Goal: Book appointment/travel/reservation

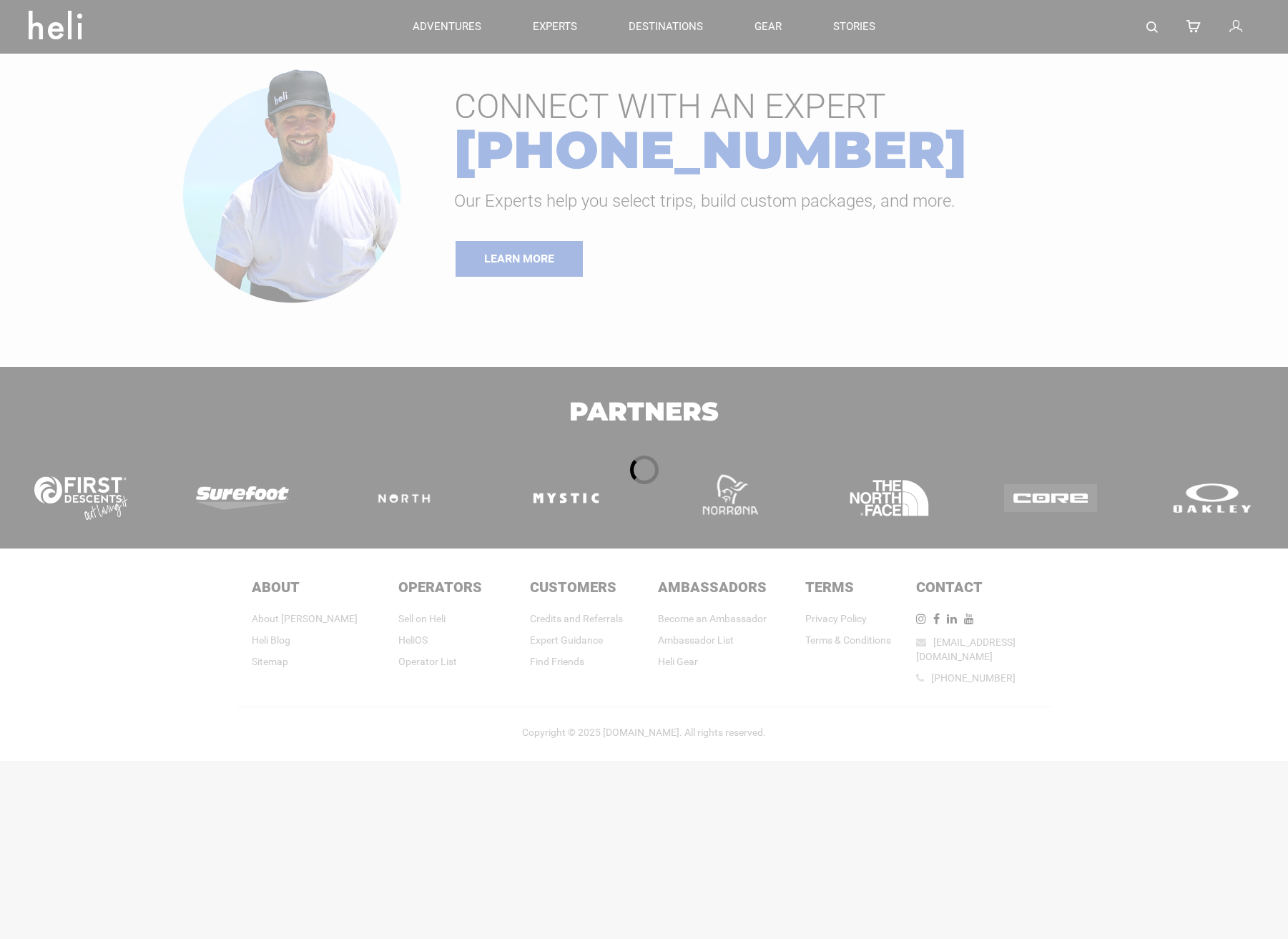
type input "Heli Skiing"
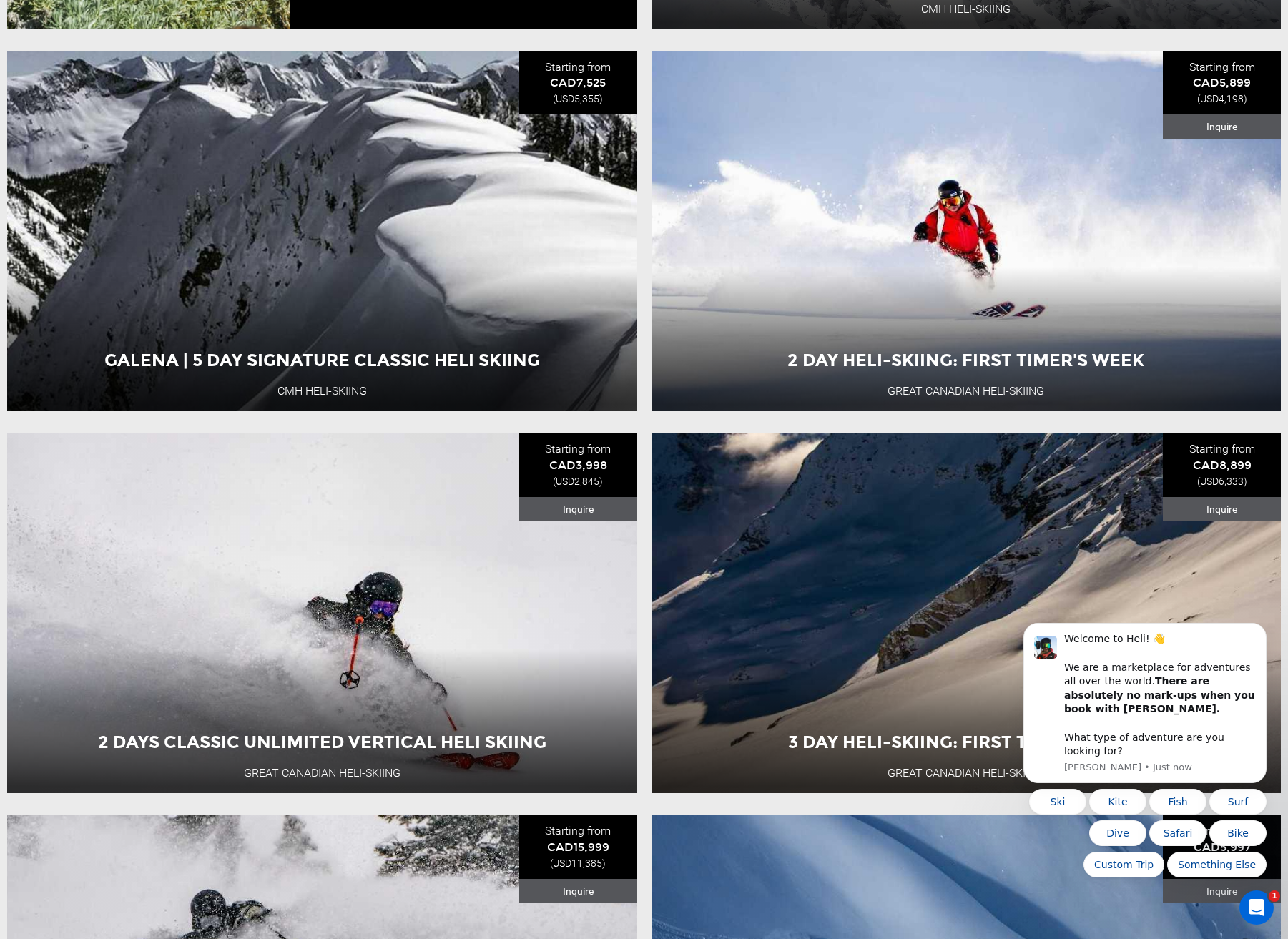
scroll to position [3245, 0]
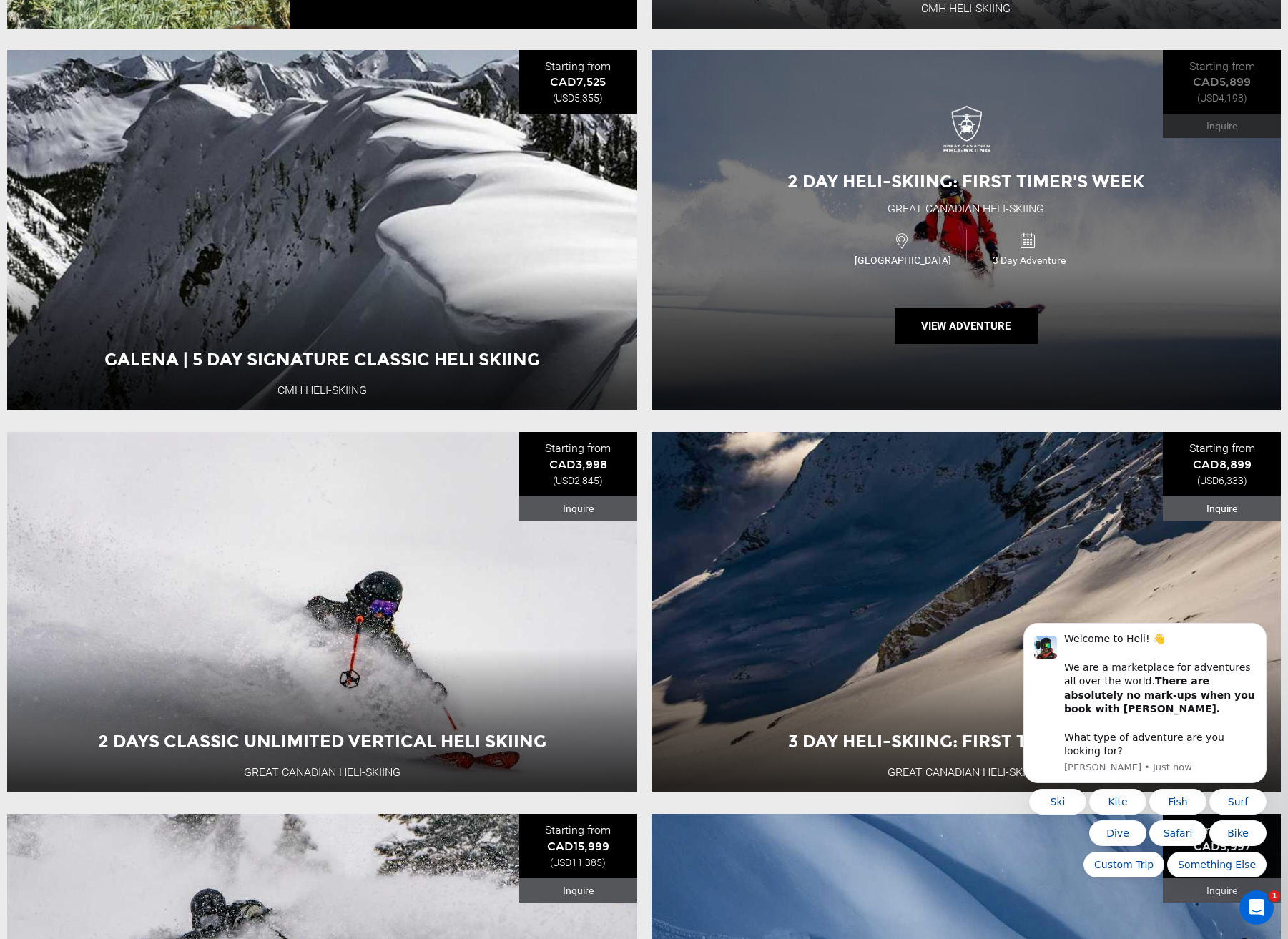
click at [825, 325] on div "2 Day Heli-skiing: First Timer's Week Great Canadian Heli-Skiing [GEOGRAPHIC_DA…" at bounding box center [966, 230] width 630 height 361
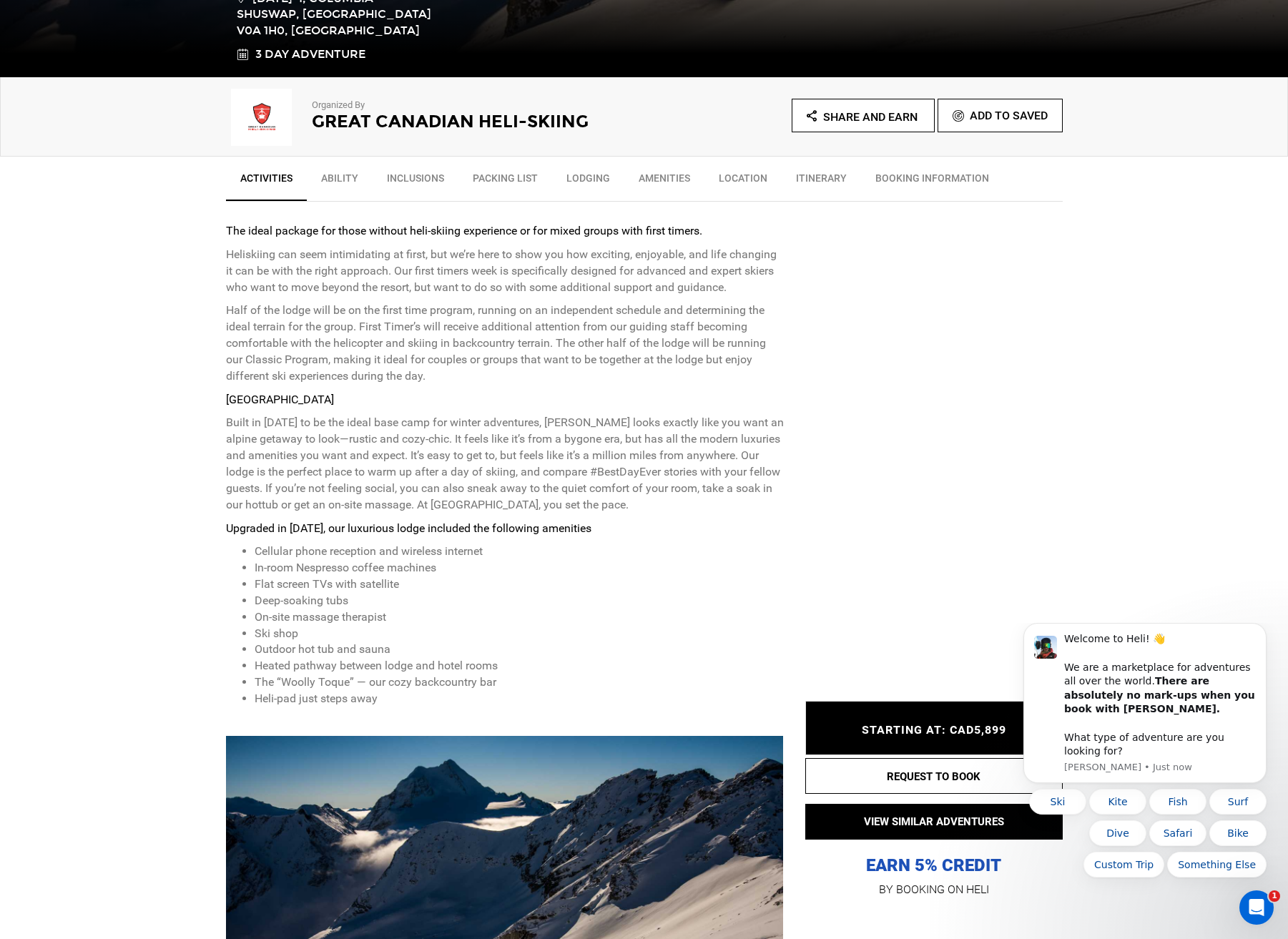
scroll to position [420, 0]
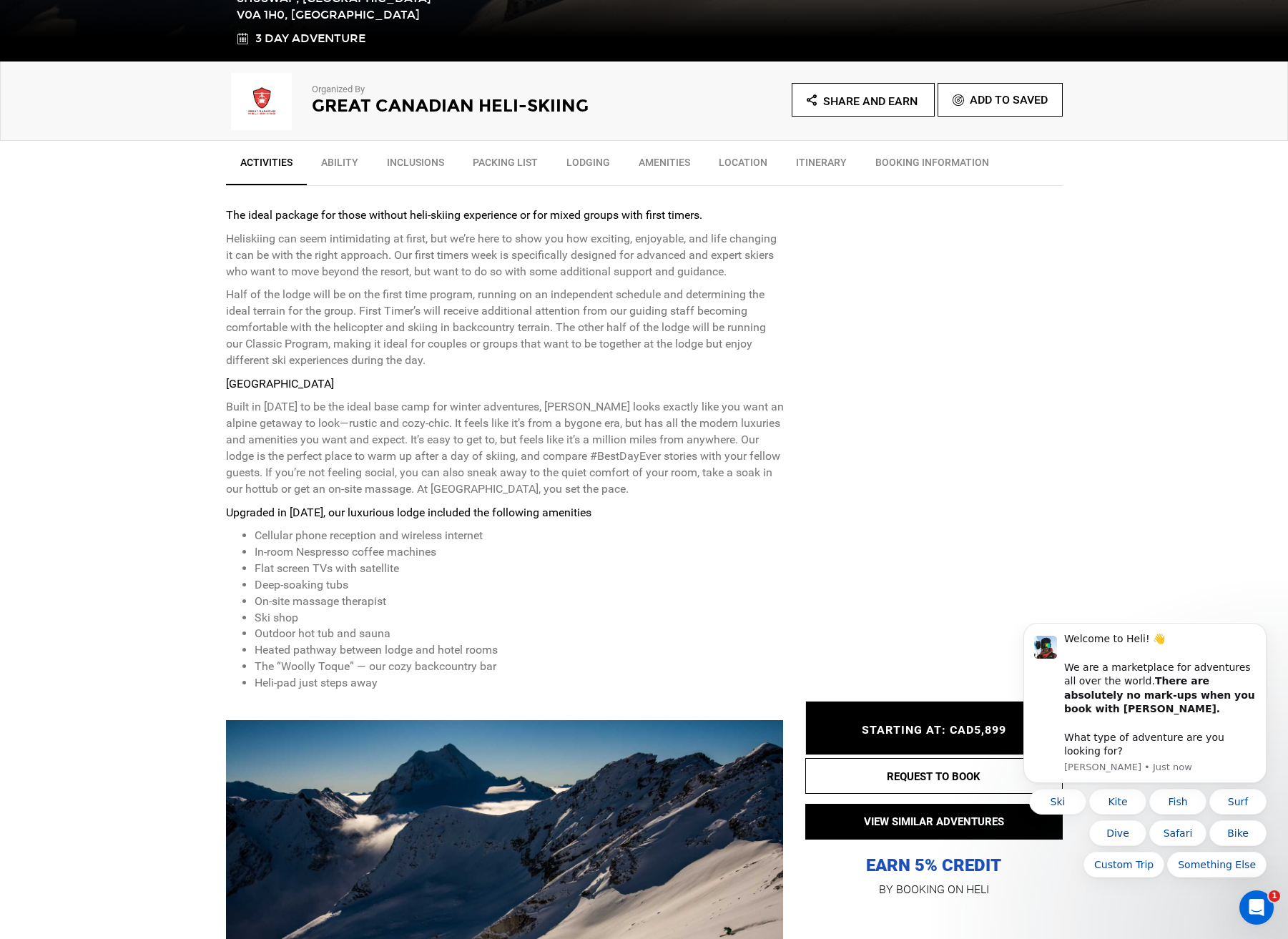
drag, startPoint x: 364, startPoint y: 381, endPoint x: 231, endPoint y: 374, distance: 133.2
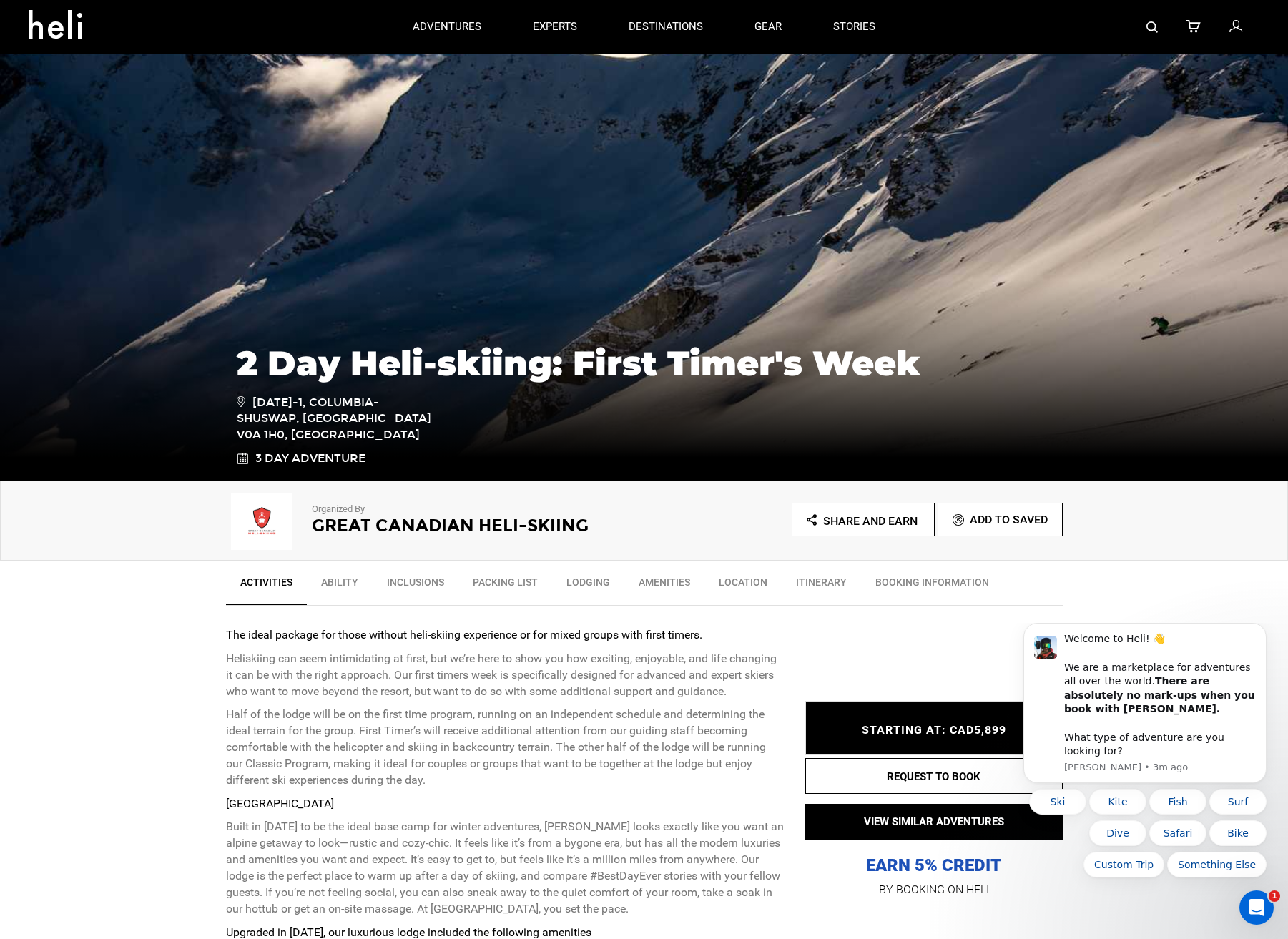
scroll to position [0, 0]
click at [334, 579] on link "Ability" at bounding box center [339, 585] width 66 height 36
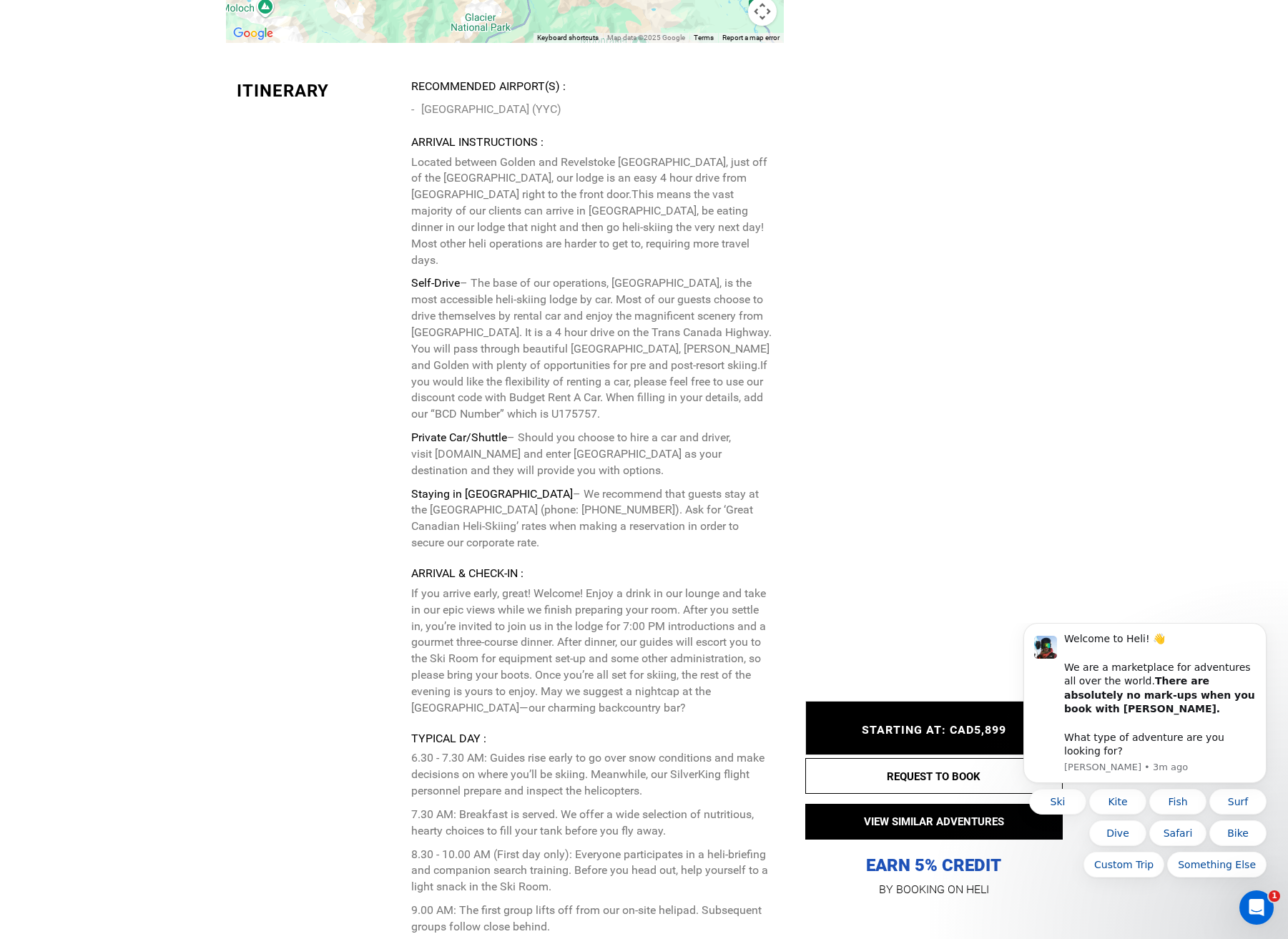
scroll to position [4217, 0]
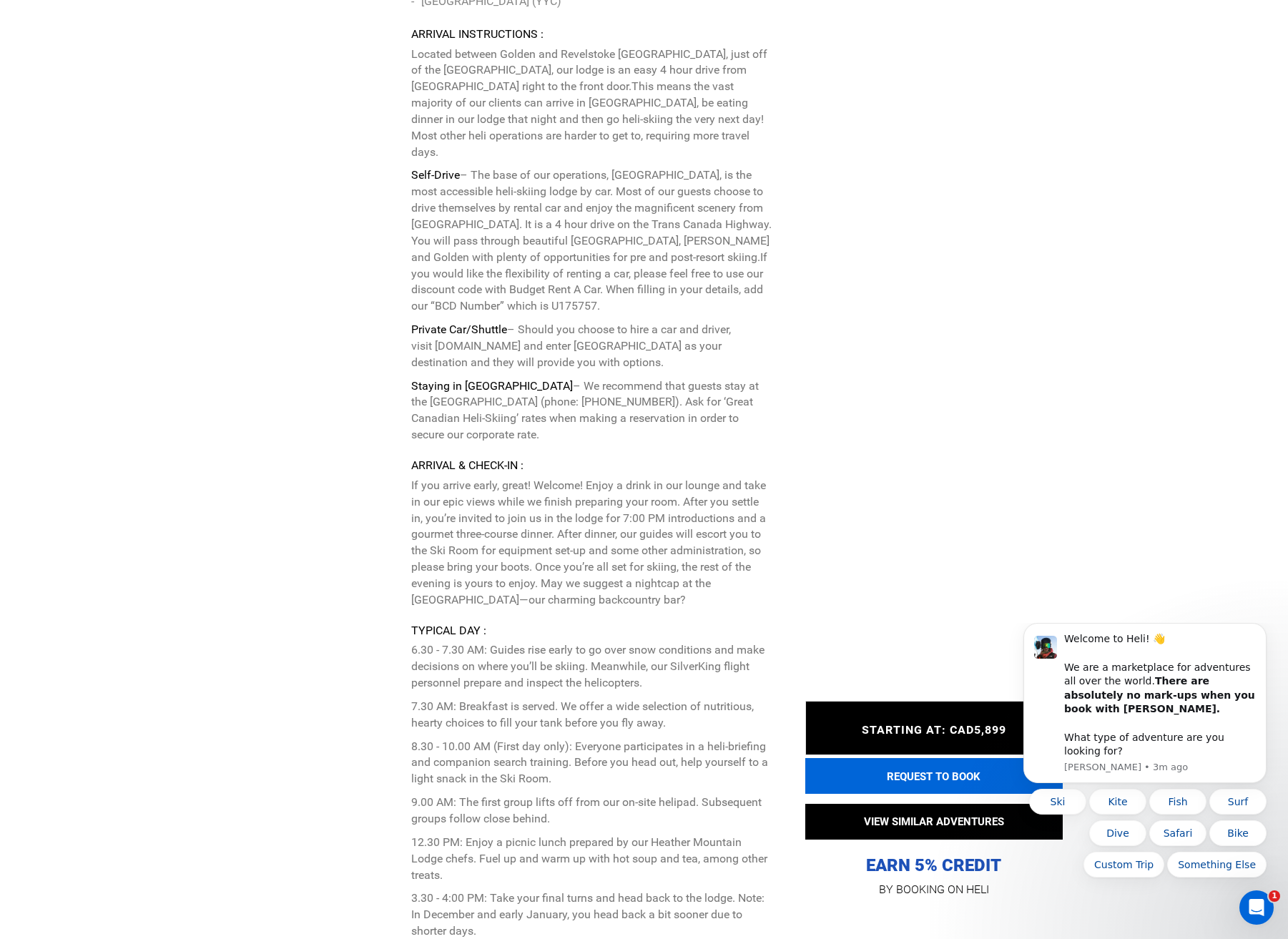
drag, startPoint x: 958, startPoint y: 778, endPoint x: 916, endPoint y: 770, distance: 42.8
click at [958, 778] on button "REQUEST TO BOOK" at bounding box center [934, 776] width 258 height 36
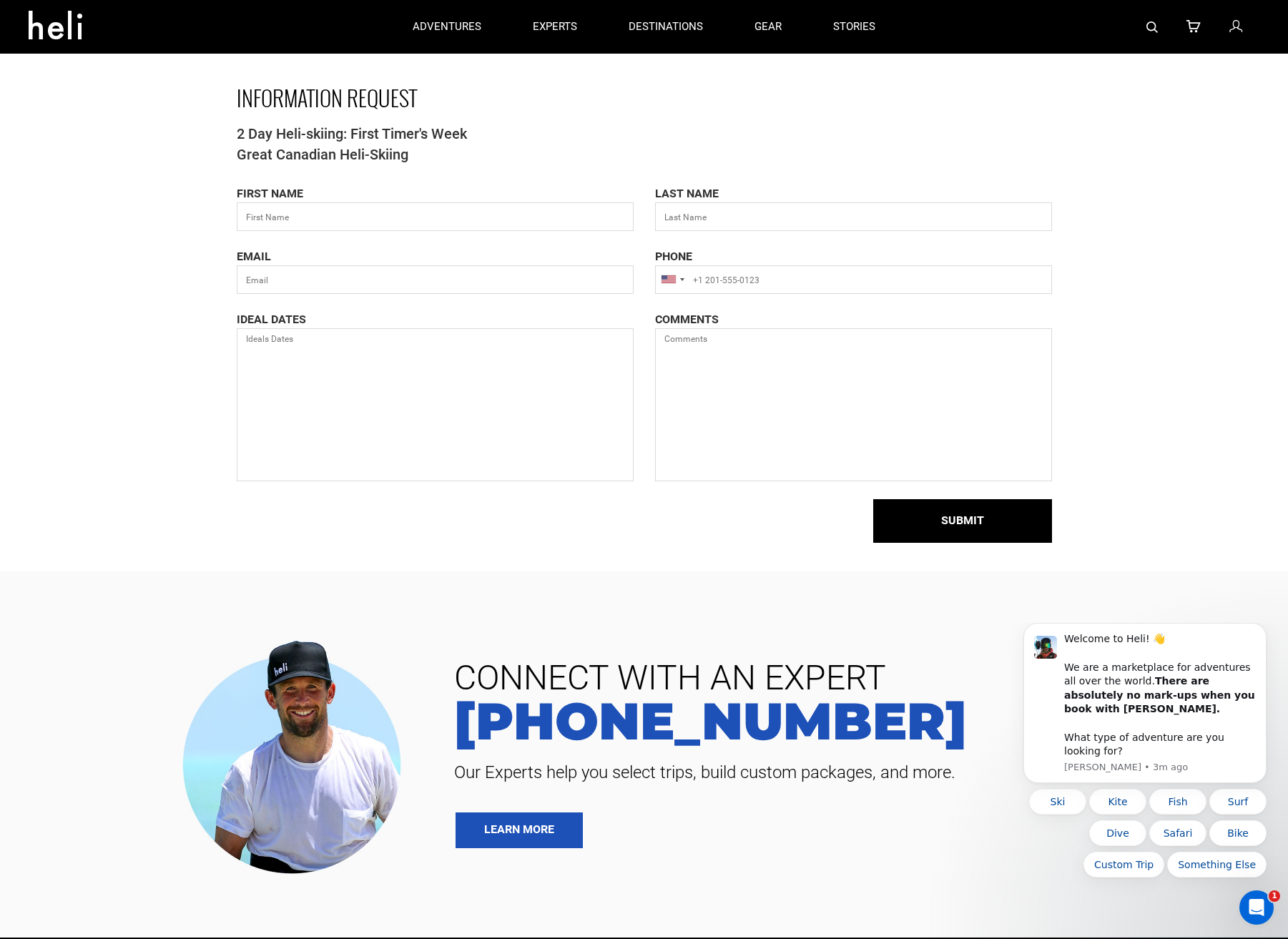
click at [303, 132] on span "2 Day Heli-skiing: First Timer's Week" at bounding box center [644, 135] width 815 height 21
click at [322, 151] on span "Great Canadian Heli-Skiing" at bounding box center [644, 155] width 815 height 21
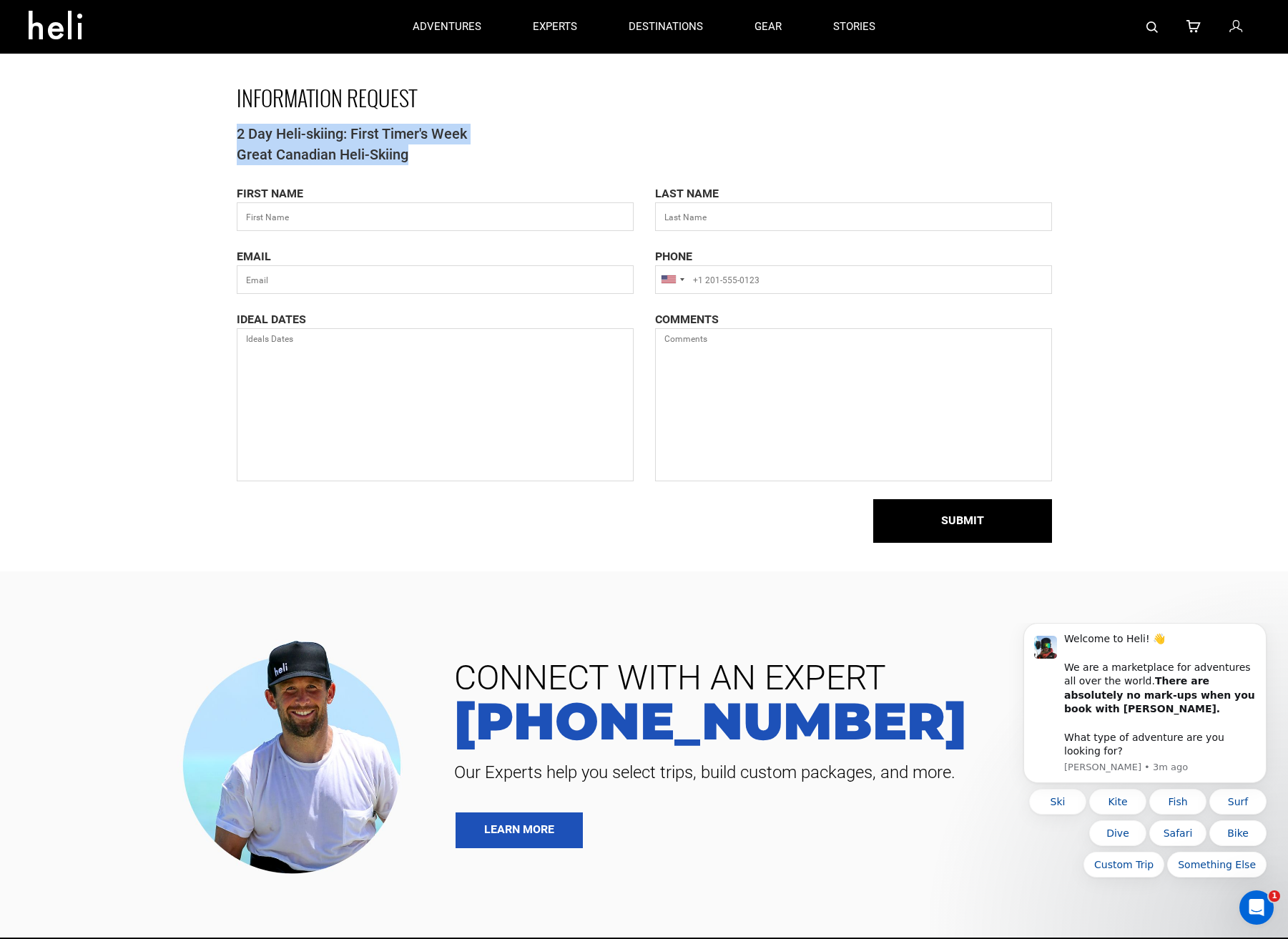
drag, startPoint x: 364, startPoint y: 154, endPoint x: 244, endPoint y: 133, distance: 121.8
click at [183, 131] on div "INFORMATION REQUEST 2 Day Heli-skiing: First Timer's Week Great Canadian Heli-S…" at bounding box center [644, 285] width 1288 height 572
click at [244, 133] on span "2 Day Heli-skiing: First Timer's Week" at bounding box center [644, 135] width 815 height 21
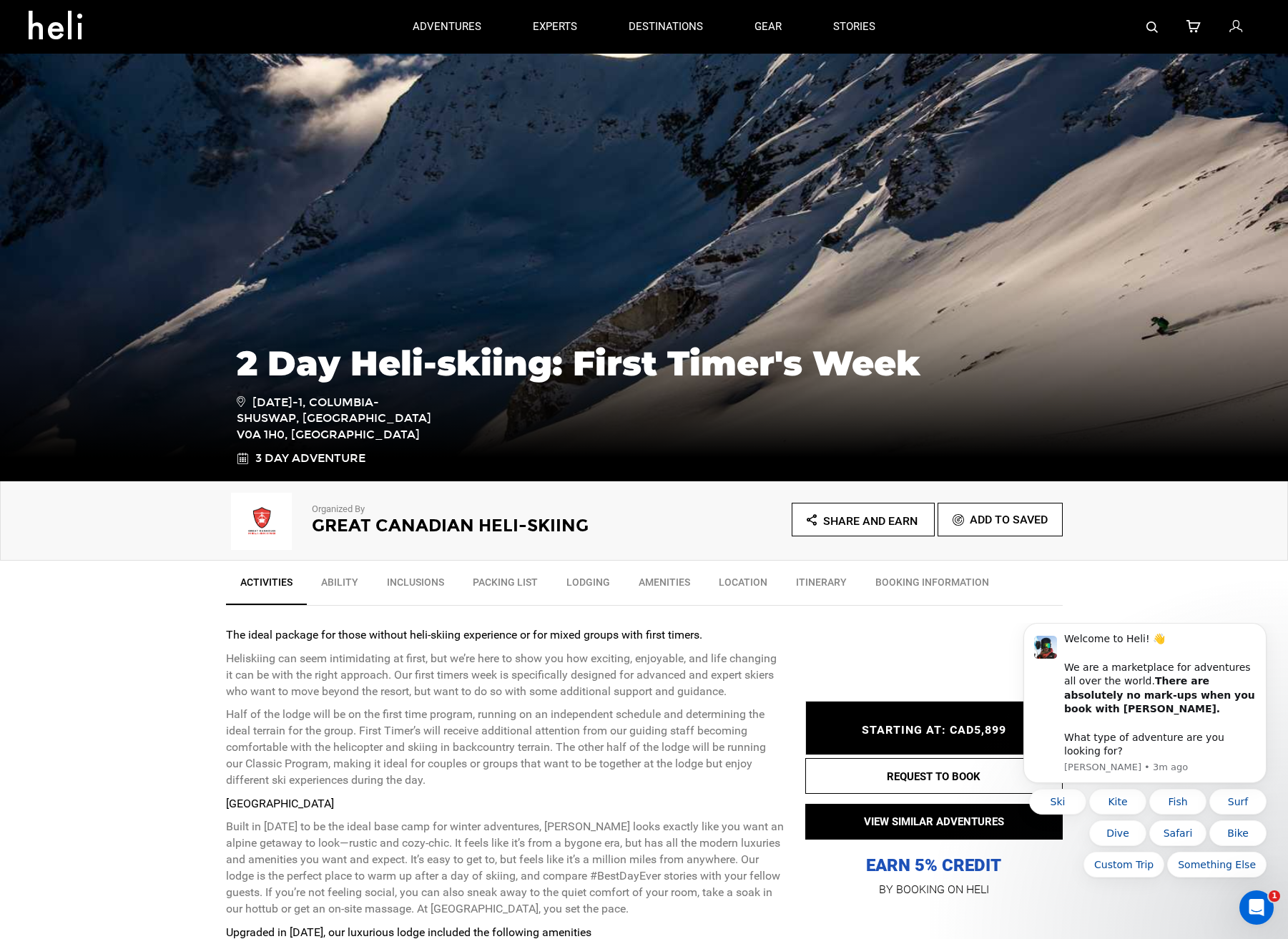
type input "Heli Skiing"
